Goal: Task Accomplishment & Management: Manage account settings

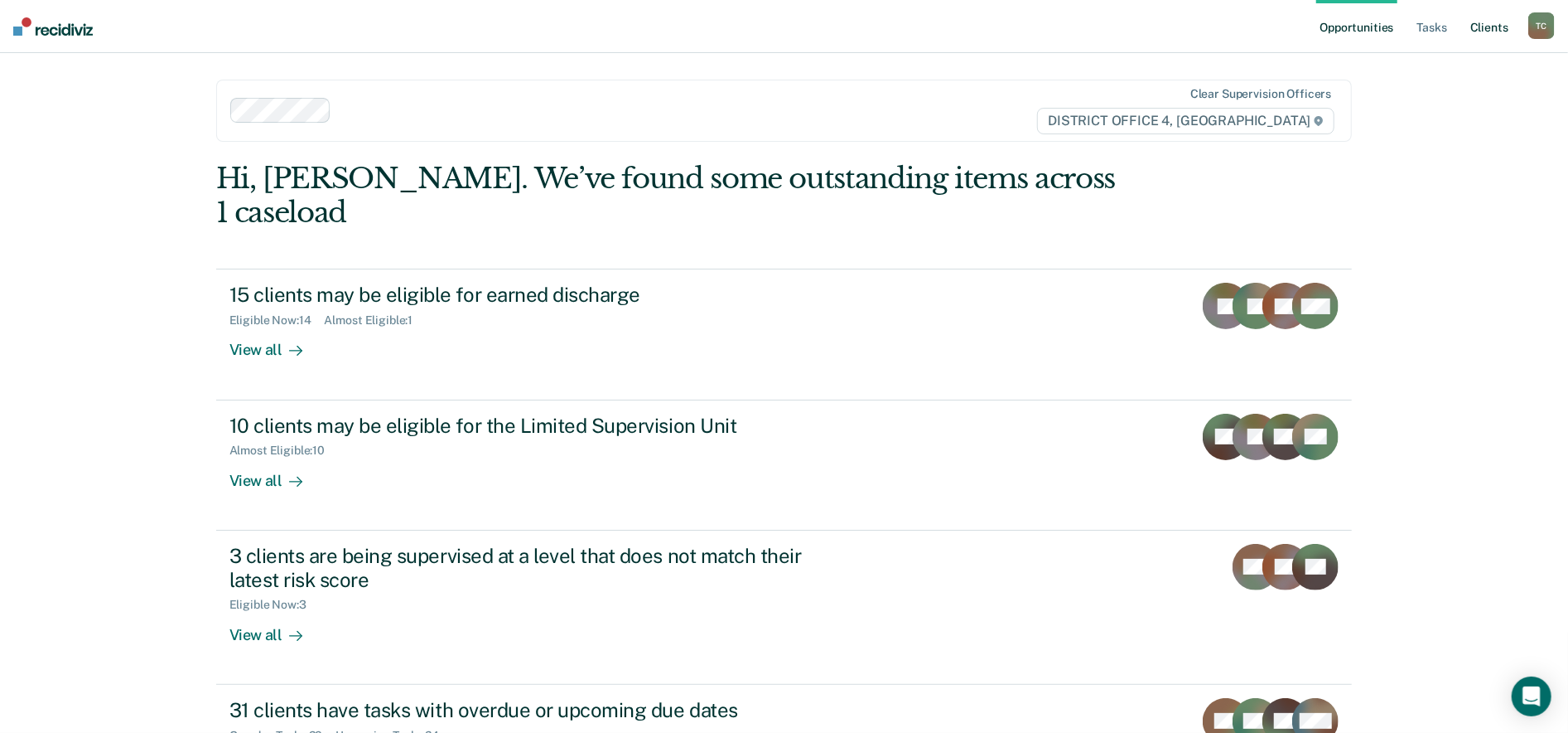
click at [1479, 29] on link "Client s" at bounding box center [1489, 26] width 44 height 53
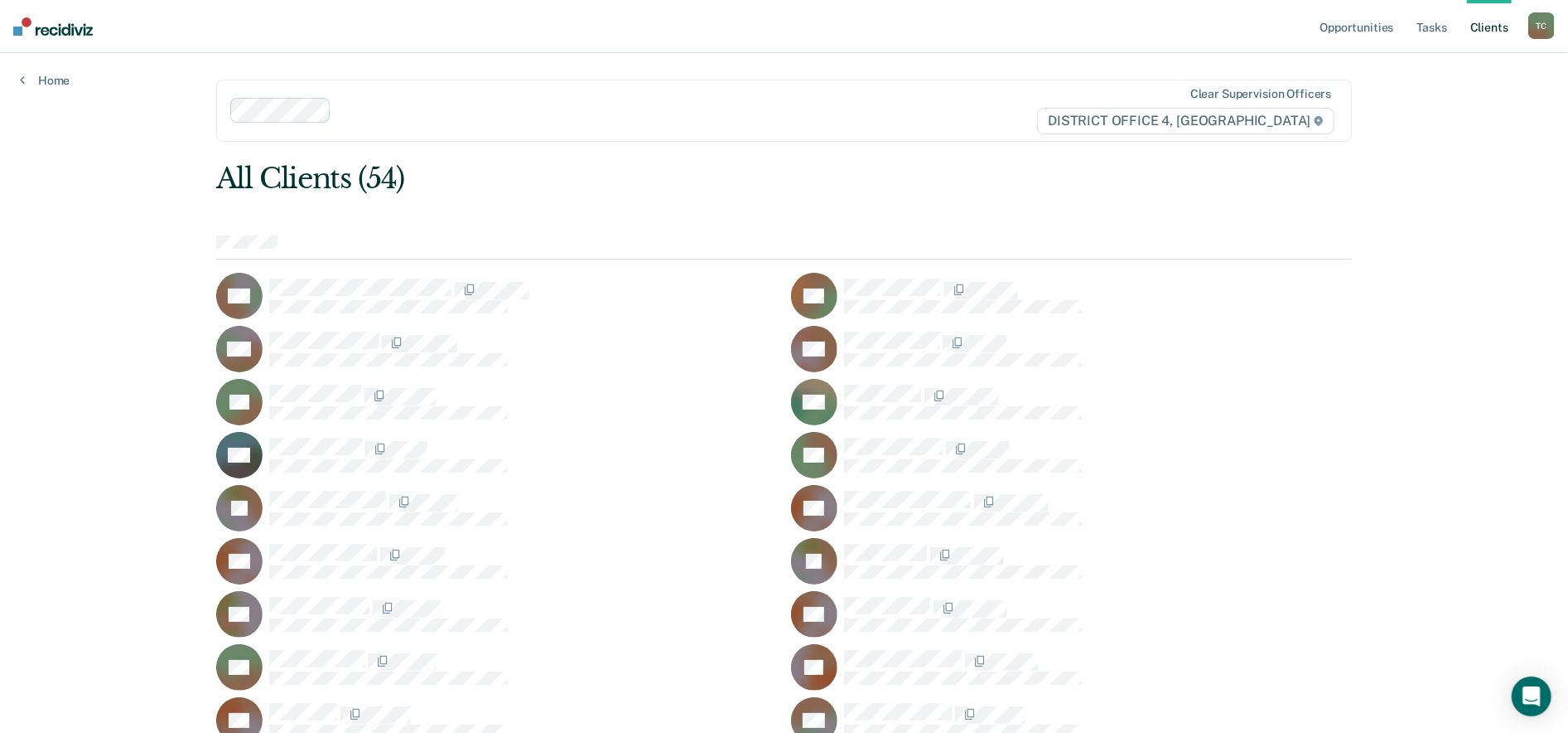
click at [1466, 21] on ul "Opportunities Tasks Client s" at bounding box center [1421, 26] width 212 height 53
click at [1443, 24] on link "Tasks" at bounding box center [1432, 26] width 37 height 53
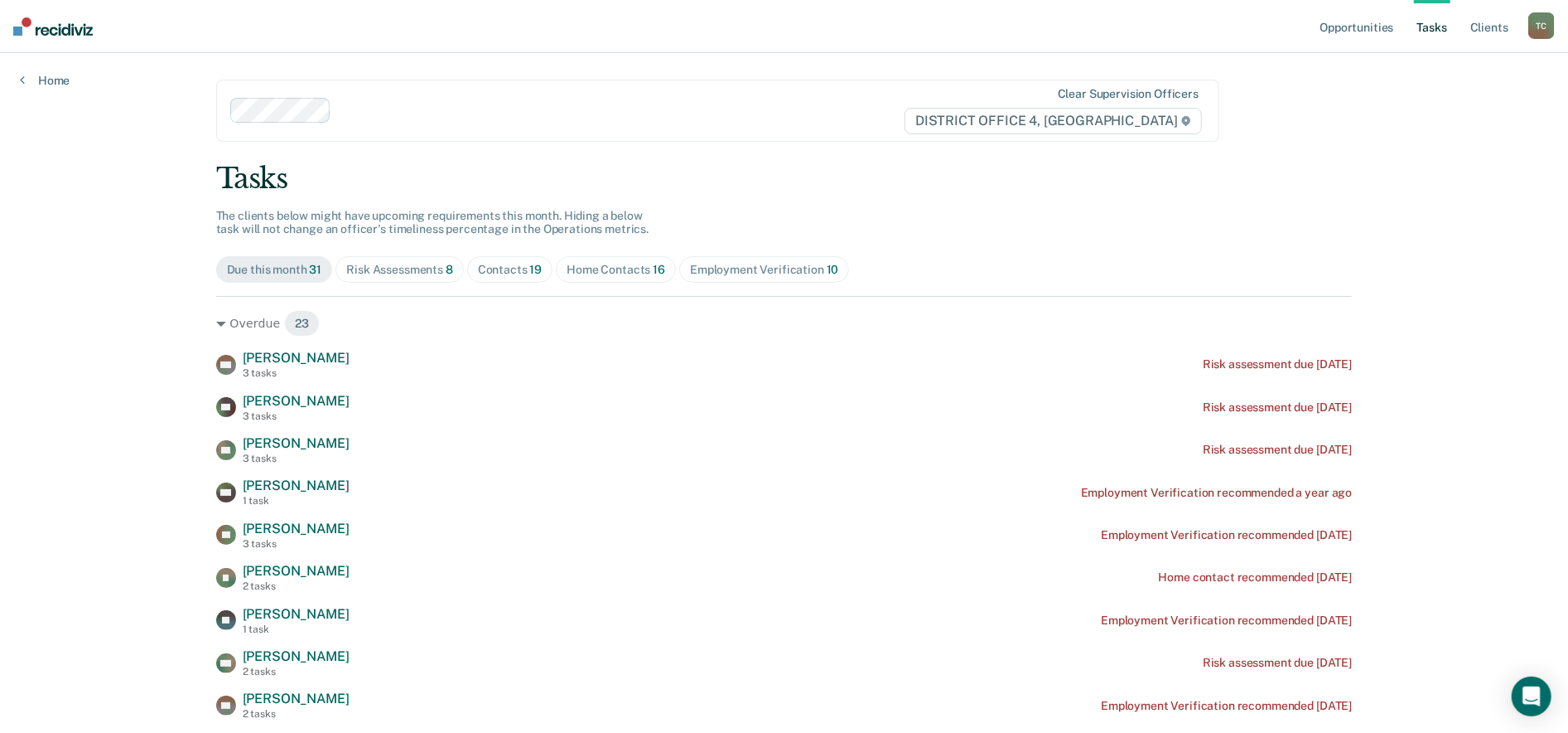
click at [574, 260] on span "Home Contacts 16" at bounding box center [616, 270] width 120 height 26
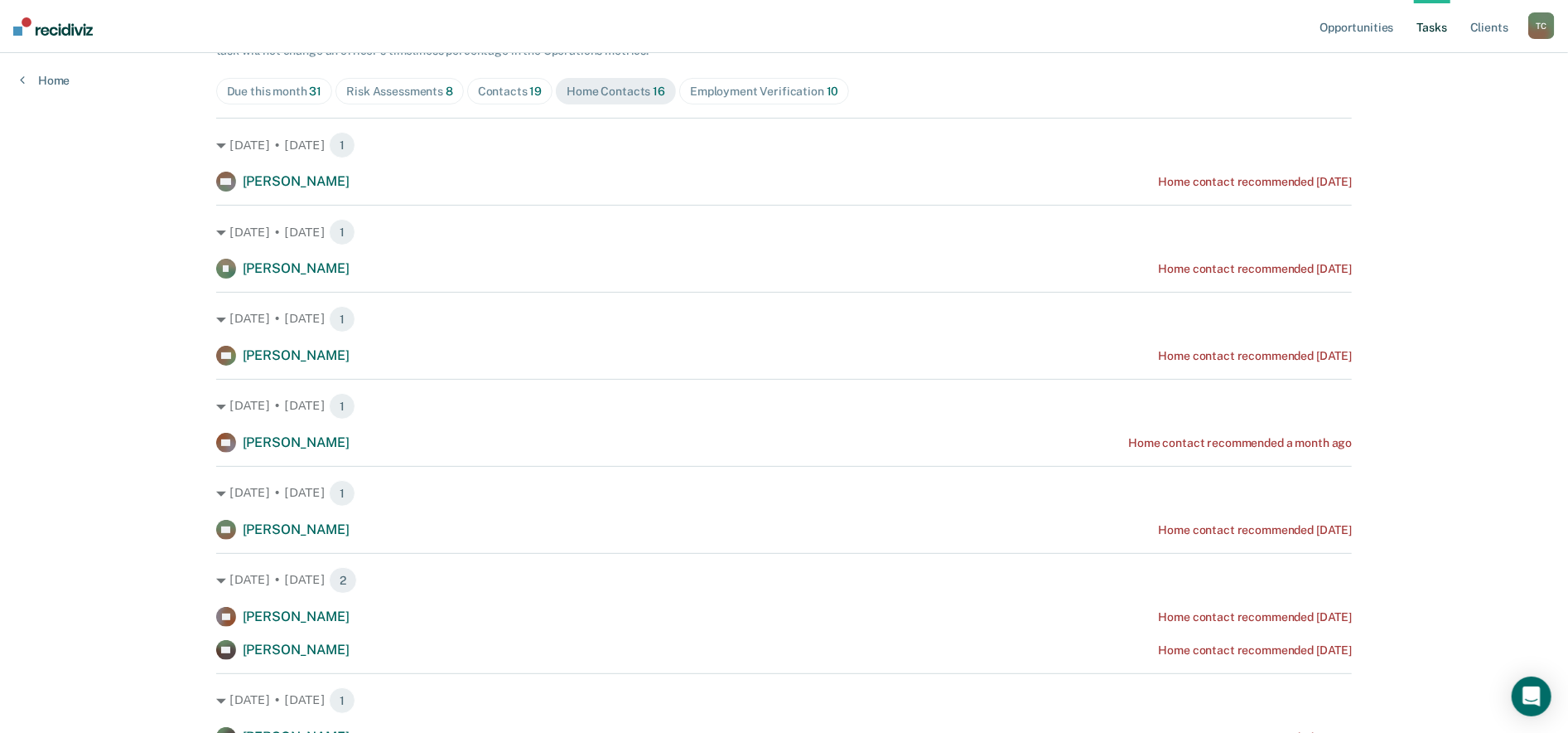
scroll to position [184, 0]
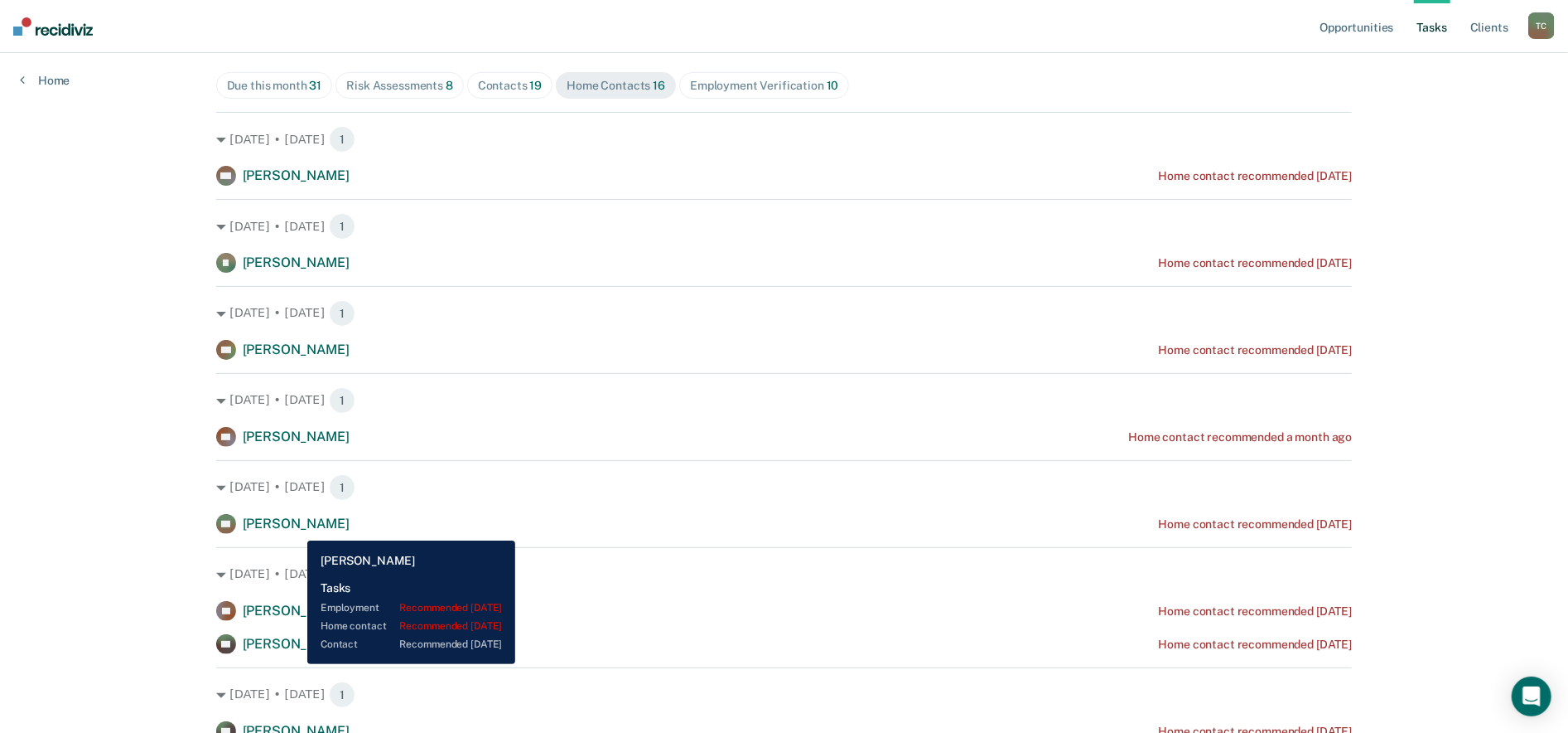
click at [295, 527] on span "[PERSON_NAME]" at bounding box center [296, 524] width 107 height 16
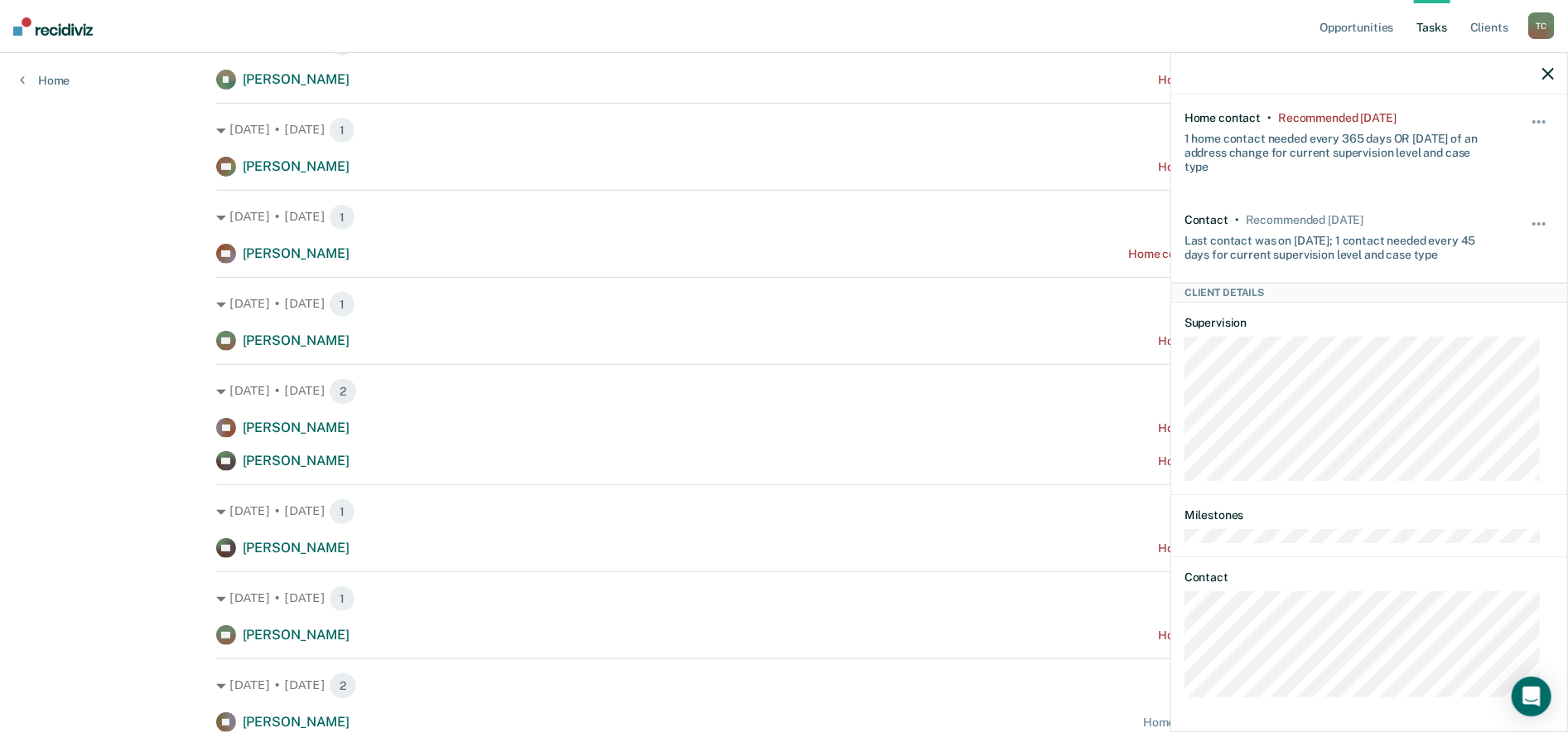
scroll to position [368, 0]
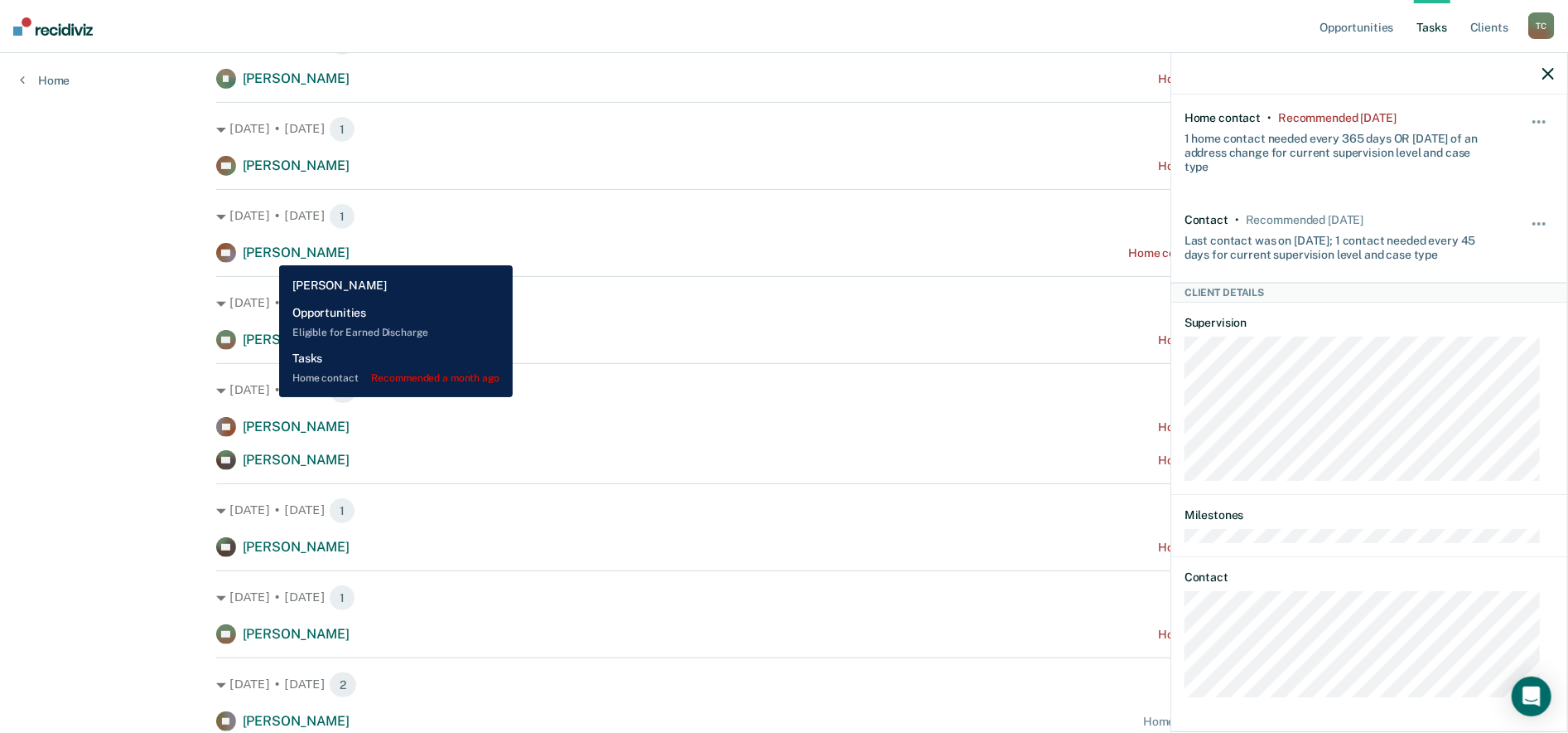
click at [267, 253] on span "[PERSON_NAME]" at bounding box center [296, 252] width 107 height 16
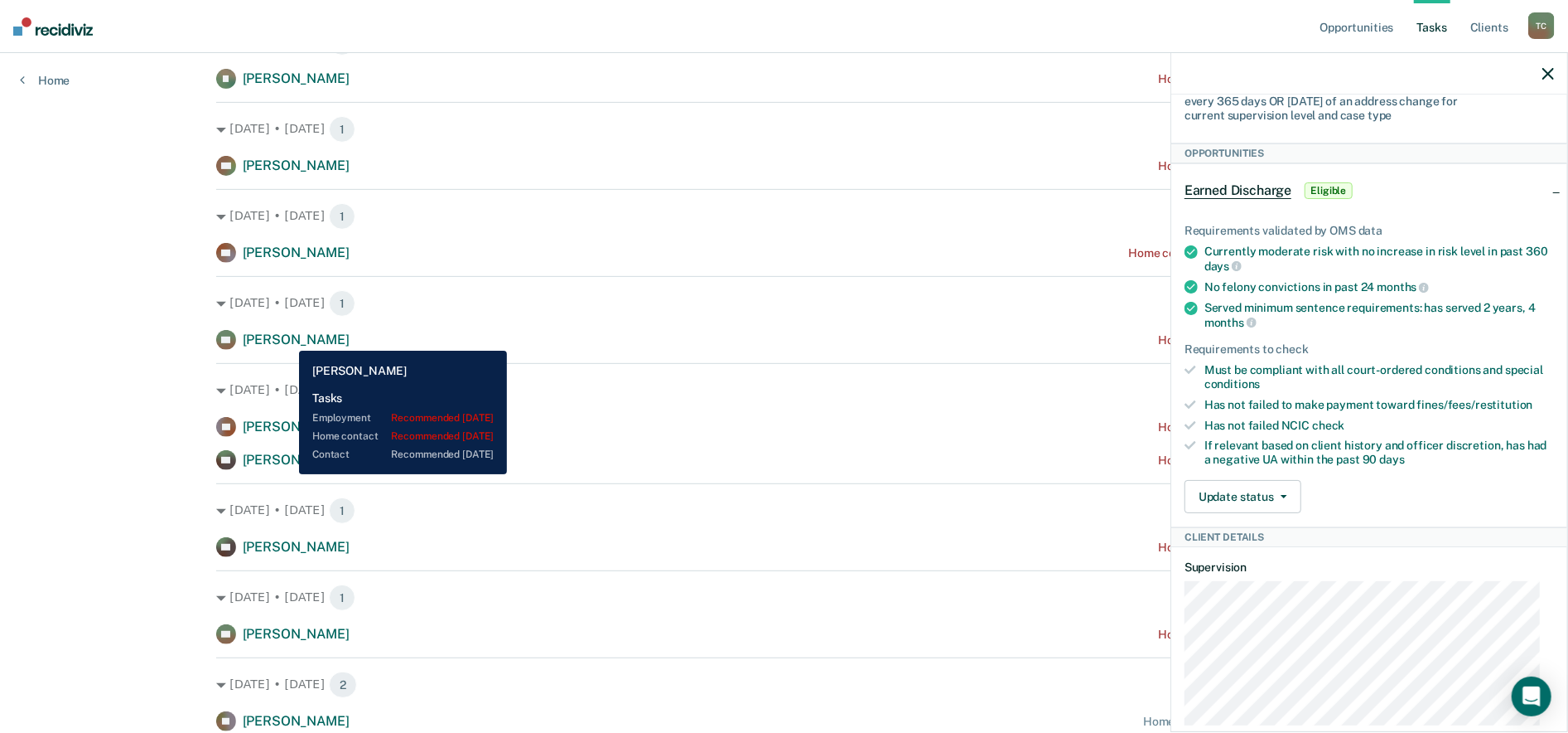
click at [287, 339] on span "[PERSON_NAME]" at bounding box center [296, 339] width 107 height 16
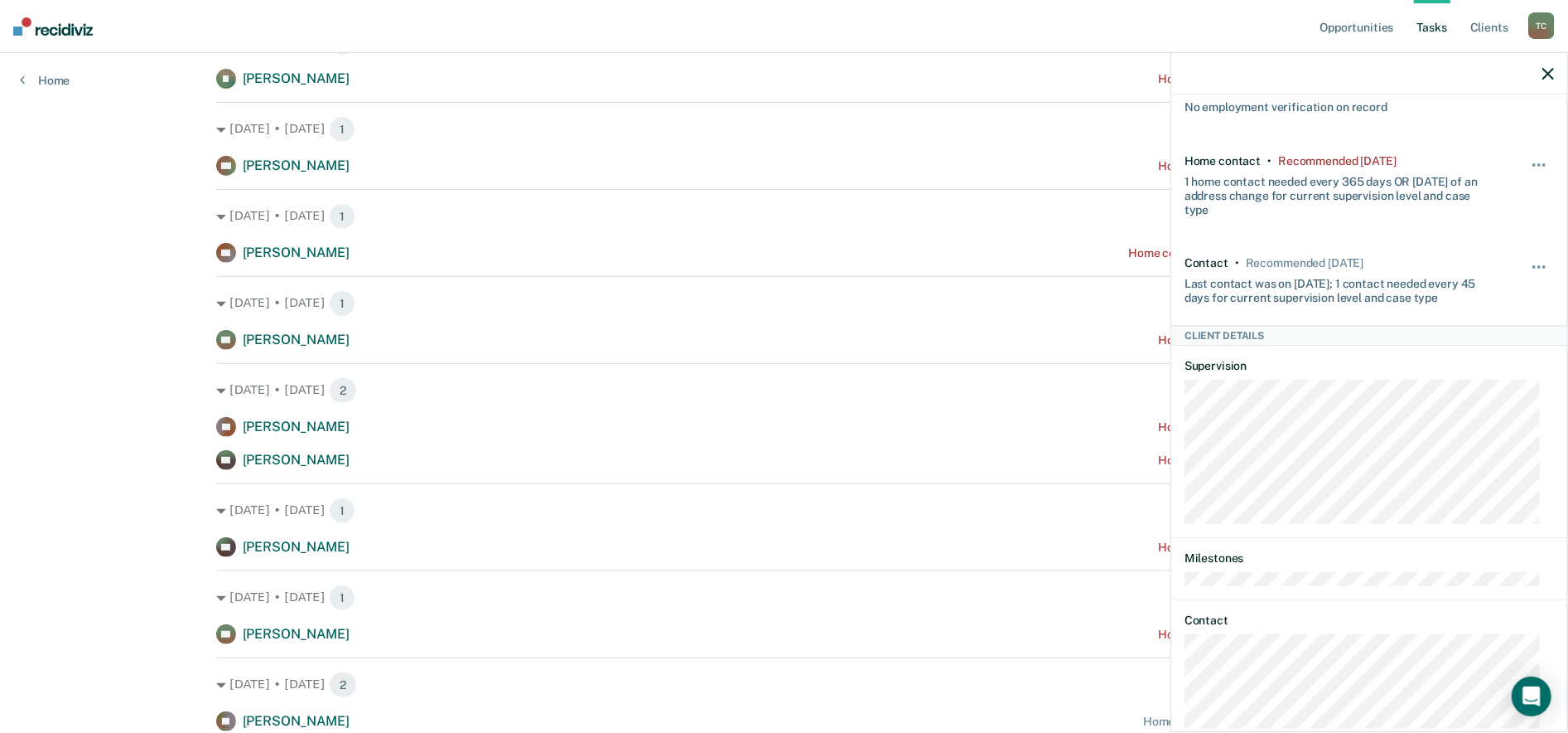
scroll to position [166, 0]
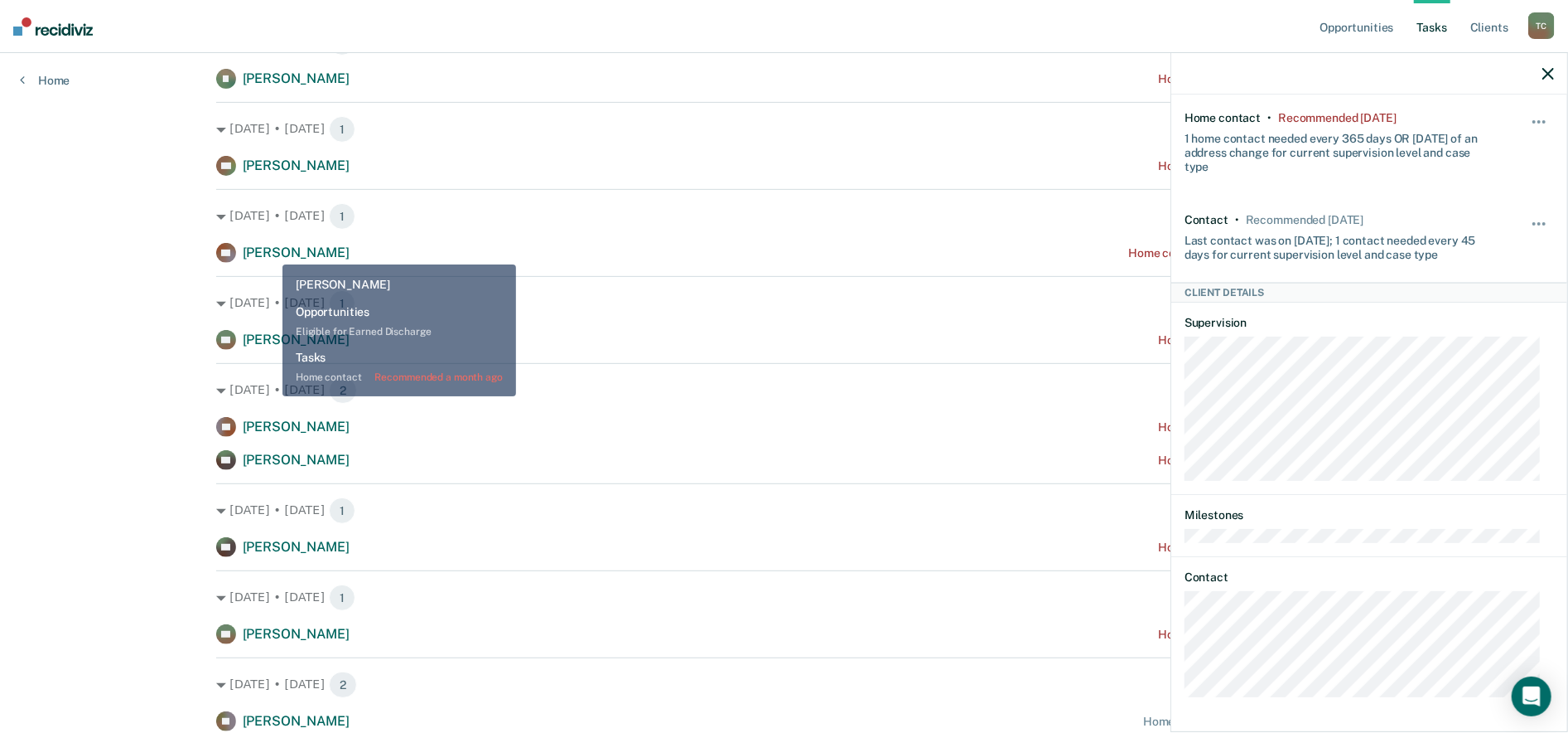
click at [270, 252] on span "[PERSON_NAME]" at bounding box center [296, 252] width 107 height 16
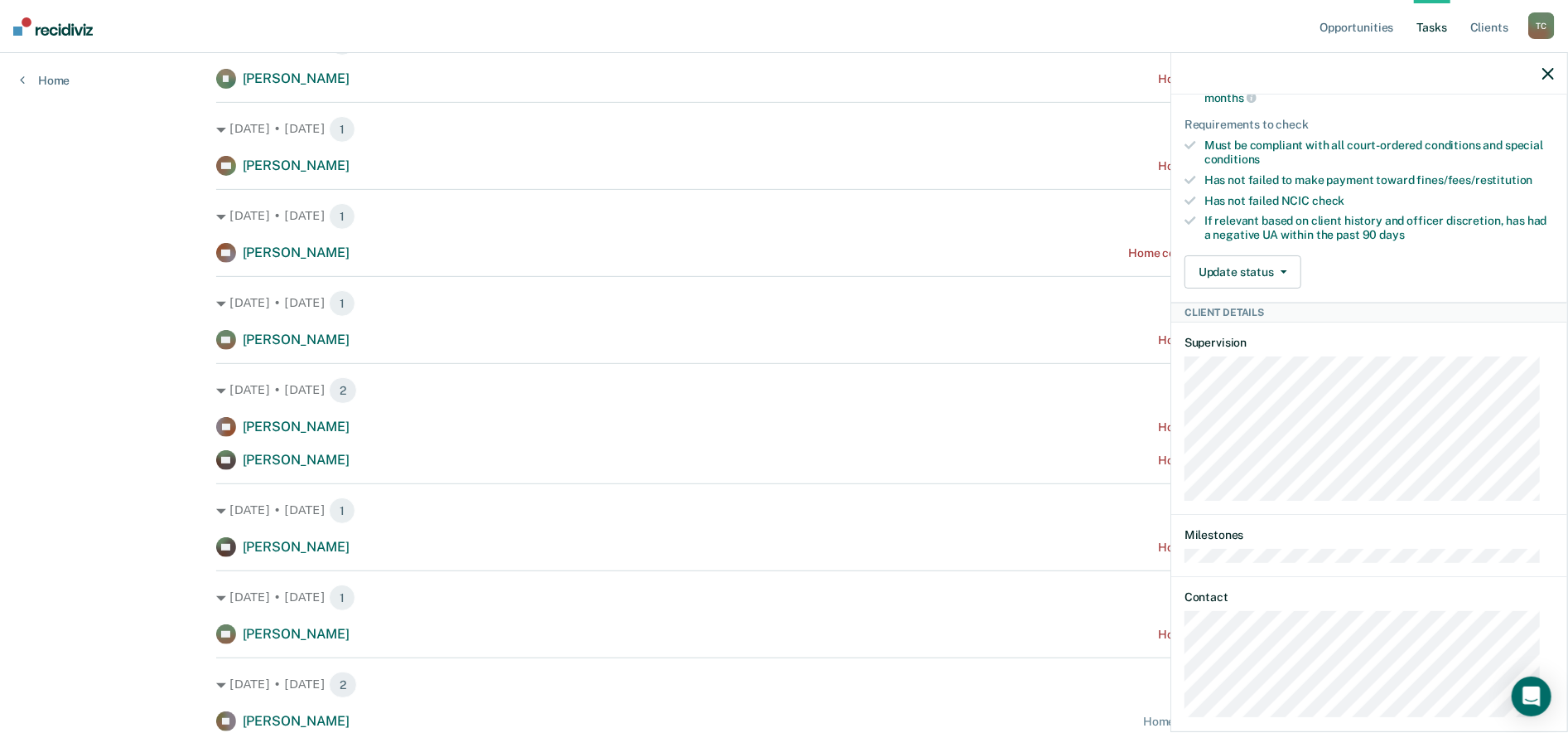
scroll to position [408, 0]
